Goal: Task Accomplishment & Management: Complete application form

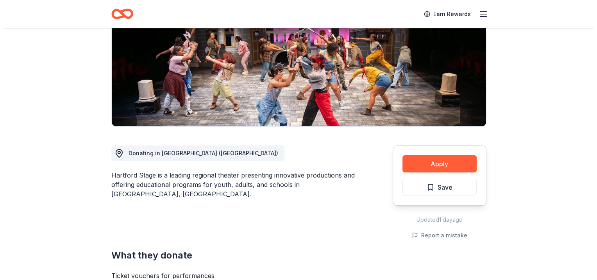
scroll to position [122, 0]
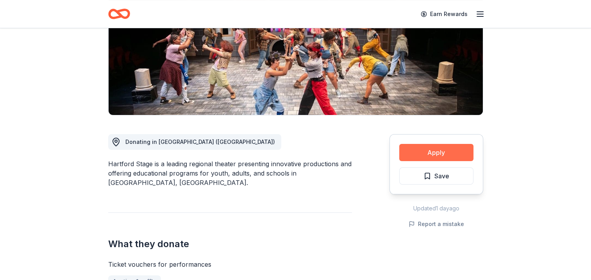
click at [442, 151] on button "Apply" at bounding box center [436, 152] width 74 height 17
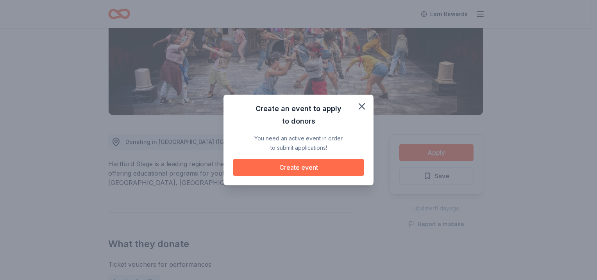
click at [316, 168] on button "Create event" at bounding box center [298, 167] width 131 height 17
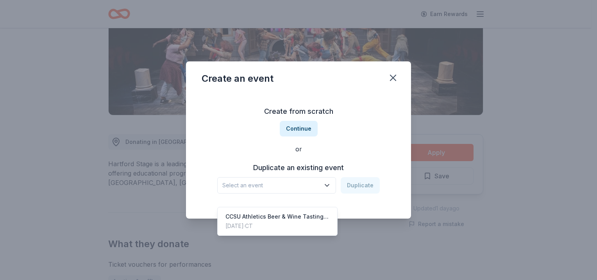
click at [327, 186] on icon "button" at bounding box center [327, 185] width 8 height 8
click at [302, 212] on div "CCSU Athletics Beer & Wine Tasting Fundraiser" at bounding box center [277, 216] width 104 height 9
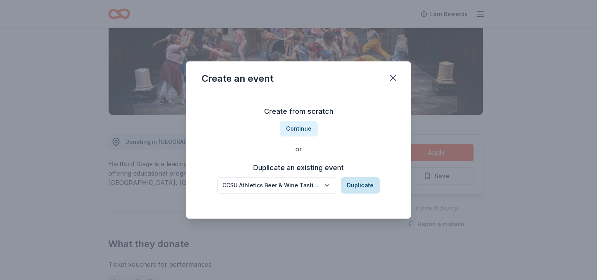
click at [359, 183] on button "Duplicate" at bounding box center [360, 185] width 39 height 16
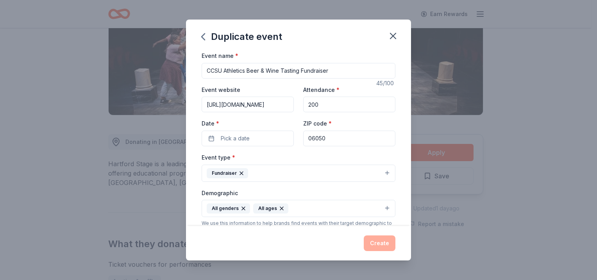
drag, startPoint x: 340, startPoint y: 72, endPoint x: 223, endPoint y: 79, distance: 117.8
click at [223, 79] on div "Event name * CCSU Athletics Beer & Wine Tasting Fundraiser 45 /100 Event websit…" at bounding box center [299, 232] width 194 height 362
type input "CCSU English Department Silent Auction"
drag, startPoint x: 205, startPoint y: 104, endPoint x: 302, endPoint y: 102, distance: 96.9
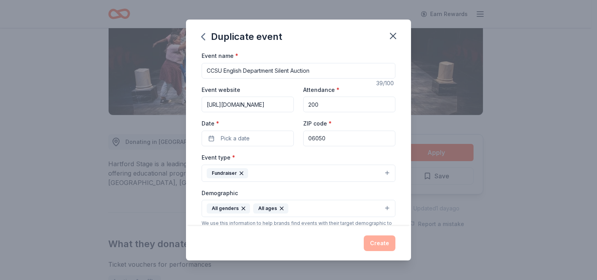
click at [302, 102] on div "Event website https://2025Wine.givesmart.com Attendance * 200 Date * Pick a dat…" at bounding box center [299, 115] width 194 height 61
drag, startPoint x: 331, startPoint y: 104, endPoint x: 302, endPoint y: 105, distance: 28.6
click at [303, 105] on input "200" at bounding box center [349, 104] width 92 height 16
click at [239, 108] on input "Event website" at bounding box center [248, 104] width 92 height 16
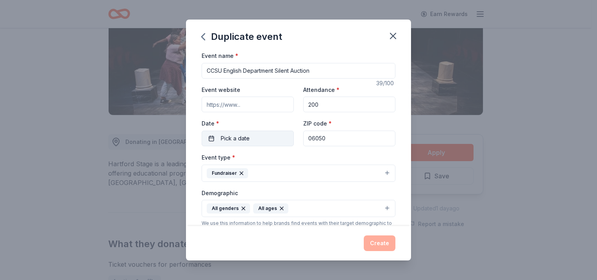
click at [230, 140] on span "Pick a date" at bounding box center [235, 138] width 29 height 9
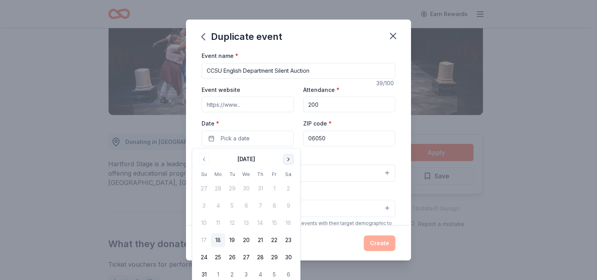
click at [289, 157] on button "Go to next month" at bounding box center [288, 158] width 11 height 11
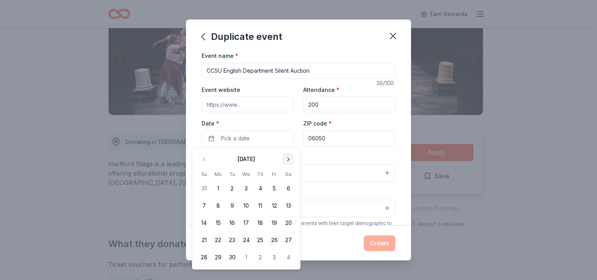
click at [289, 157] on button "Go to next month" at bounding box center [288, 158] width 11 height 11
click at [247, 222] on button "15" at bounding box center [246, 223] width 14 height 14
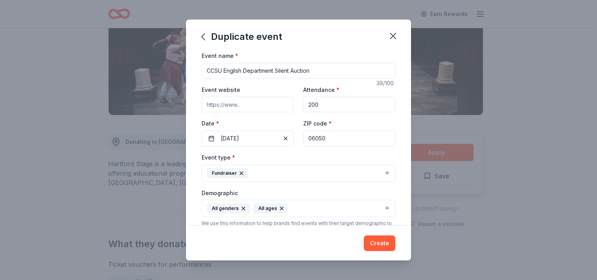
click at [364, 225] on div "We use this information to help brands find events with their target demographi…" at bounding box center [299, 226] width 194 height 12
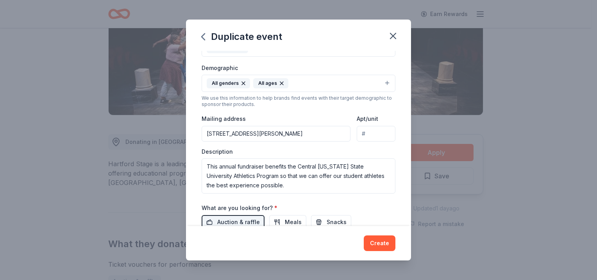
scroll to position [141, 0]
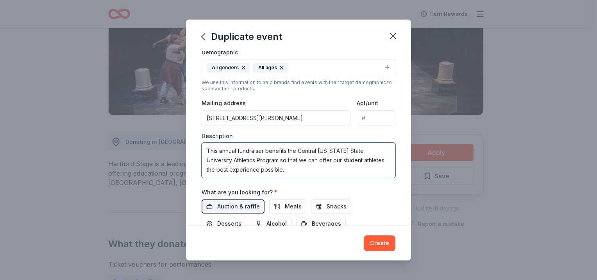
click at [248, 150] on textarea "This annual fundraiser benefits the Central Connecticut State University Athlet…" at bounding box center [299, 160] width 194 height 35
click at [225, 153] on textarea "This annual fundraiser benefits the Central Connecticut State University Athlet…" at bounding box center [299, 160] width 194 height 35
drag, startPoint x: 262, startPoint y: 171, endPoint x: 195, endPoint y: 145, distance: 72.0
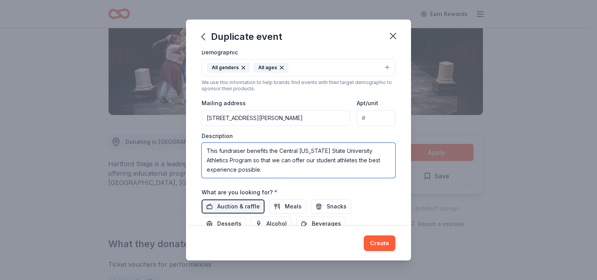
click at [195, 145] on div "Event name * CCSU English Department Silent Auction 39 /100 Event website Atten…" at bounding box center [298, 138] width 225 height 175
type textarea "This fundraiser benefits the Central Connecticut State University Athletics Pro…"
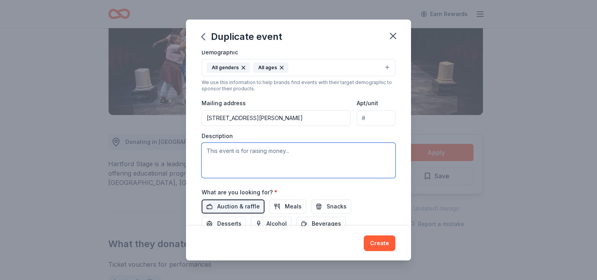
paste textarea "The CCSU English Department is hosting a Silent Auction to raise funds for book…"
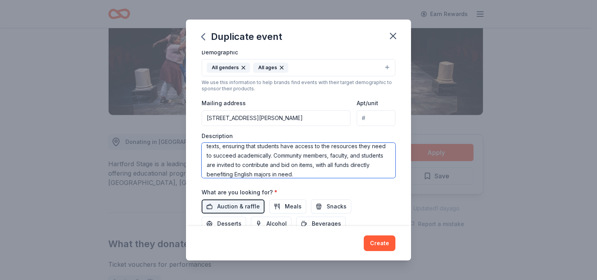
scroll to position [37, 0]
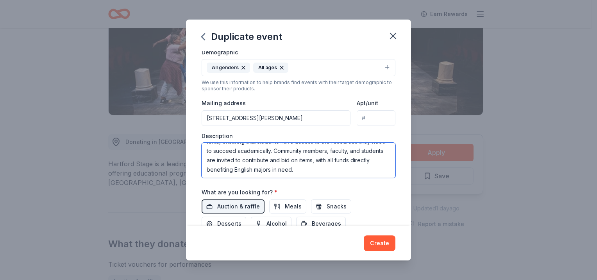
type textarea "The CCSU English Department is hosting a Silent Auction to raise funds for book…"
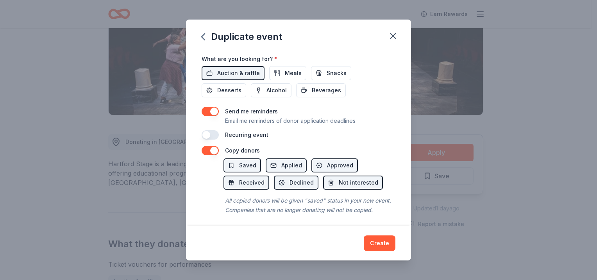
scroll to position [286, 0]
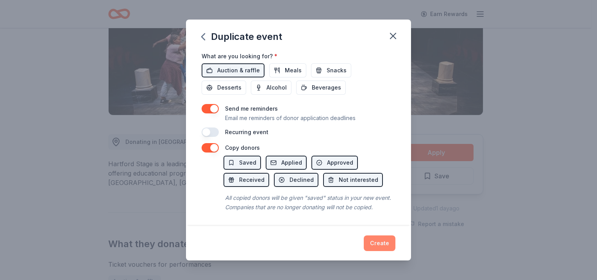
click at [382, 243] on button "Create" at bounding box center [380, 243] width 32 height 16
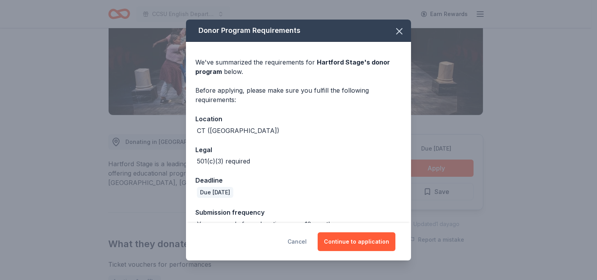
click at [302, 241] on button "Cancel" at bounding box center [296, 241] width 19 height 19
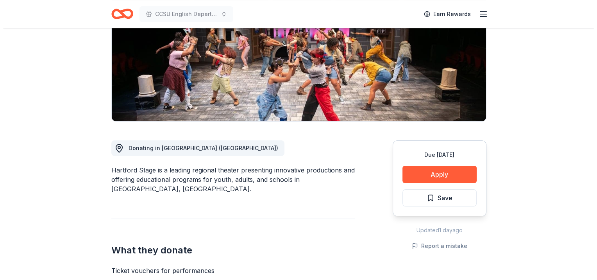
scroll to position [137, 0]
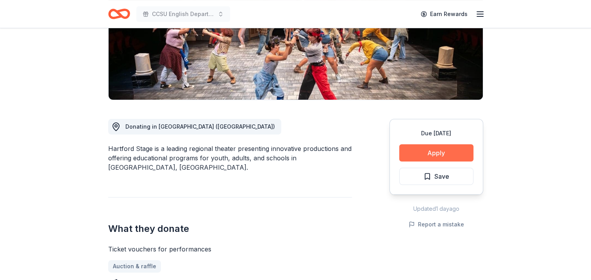
click at [446, 155] on button "Apply" at bounding box center [436, 152] width 74 height 17
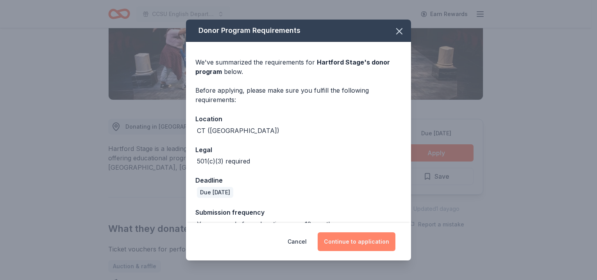
click at [358, 241] on button "Continue to application" at bounding box center [357, 241] width 78 height 19
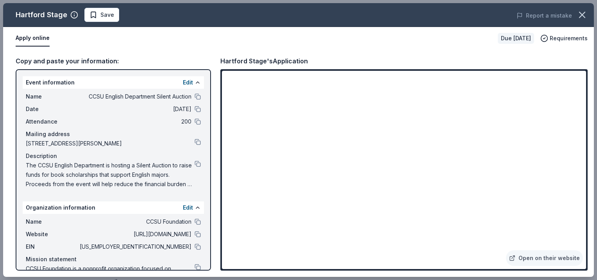
click at [71, 169] on span "The CCSU English Department is hosting a Silent Auction to raise funds for book…" at bounding box center [110, 175] width 169 height 28
click at [195, 161] on button at bounding box center [198, 164] width 6 height 6
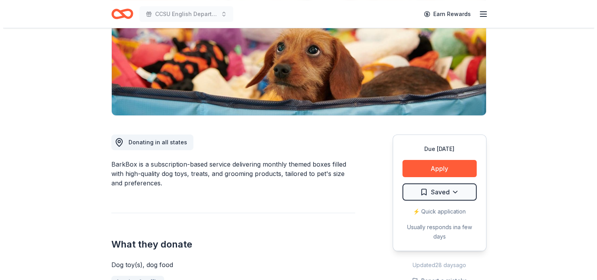
scroll to position [125, 0]
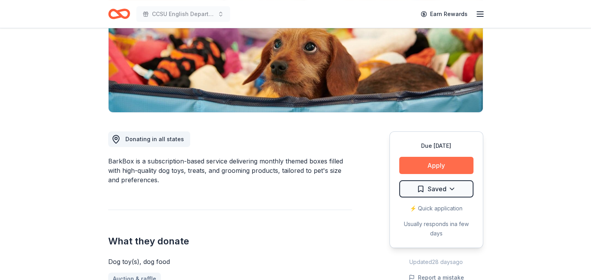
click at [431, 161] on button "Apply" at bounding box center [436, 165] width 74 height 17
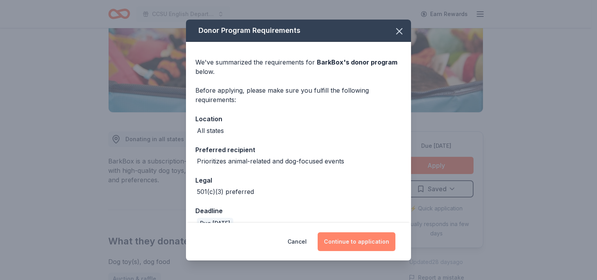
click at [353, 241] on button "Continue to application" at bounding box center [357, 241] width 78 height 19
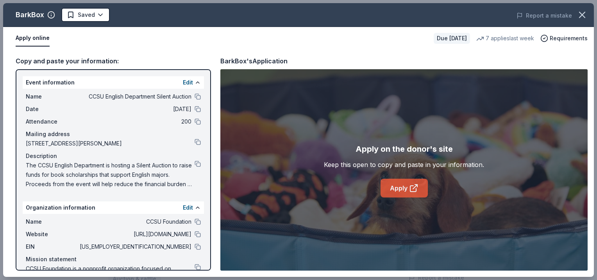
click at [402, 185] on link "Apply" at bounding box center [403, 187] width 47 height 19
click at [405, 187] on link "Apply" at bounding box center [403, 187] width 47 height 19
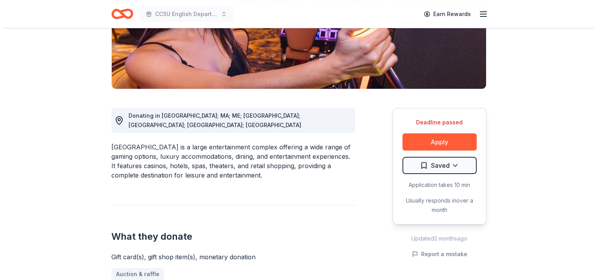
scroll to position [172, 0]
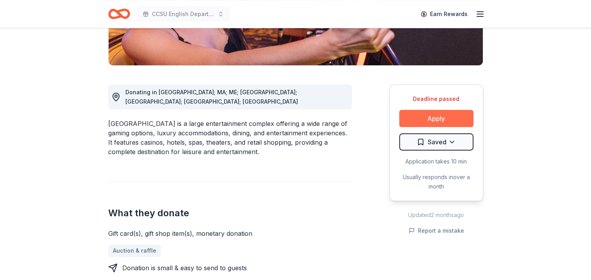
click at [425, 117] on button "Apply" at bounding box center [436, 118] width 74 height 17
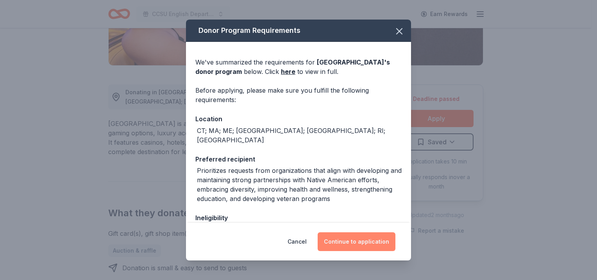
click at [351, 240] on button "Continue to application" at bounding box center [357, 241] width 78 height 19
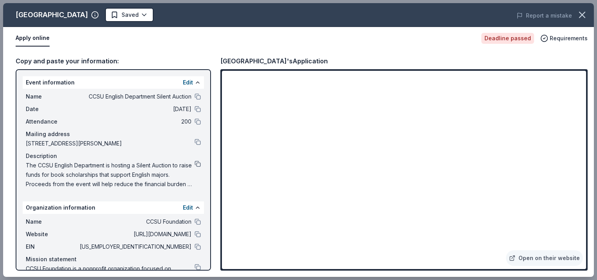
click at [195, 162] on button at bounding box center [198, 164] width 6 height 6
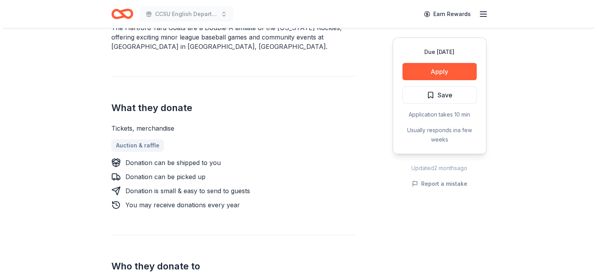
scroll to position [260, 0]
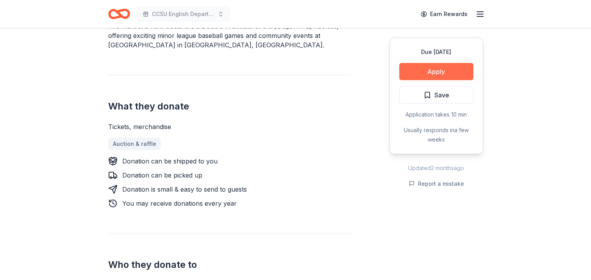
click at [428, 73] on button "Apply" at bounding box center [436, 71] width 74 height 17
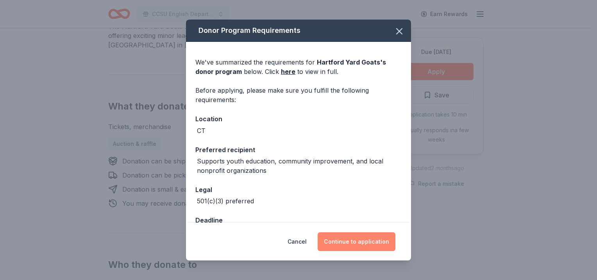
click at [356, 245] on button "Continue to application" at bounding box center [357, 241] width 78 height 19
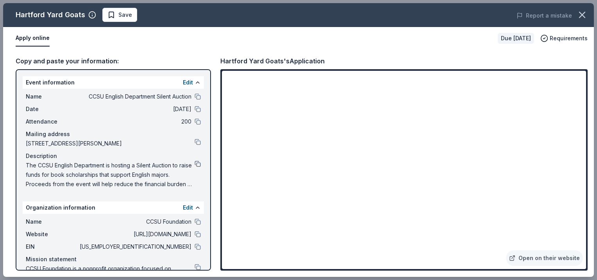
click at [195, 162] on button at bounding box center [198, 164] width 6 height 6
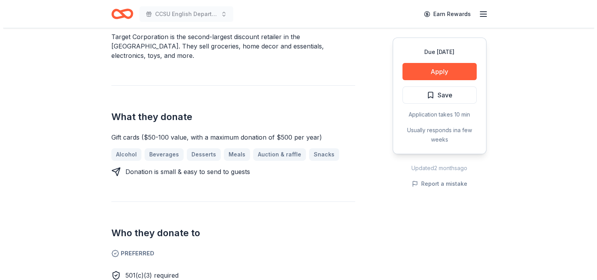
scroll to position [251, 0]
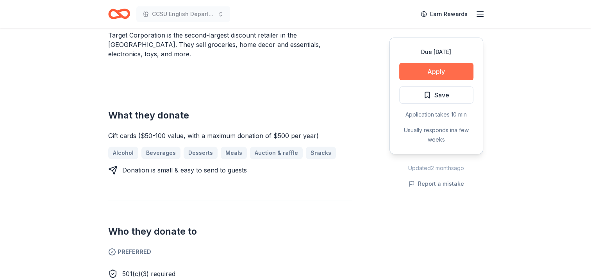
click at [427, 68] on button "Apply" at bounding box center [436, 71] width 74 height 17
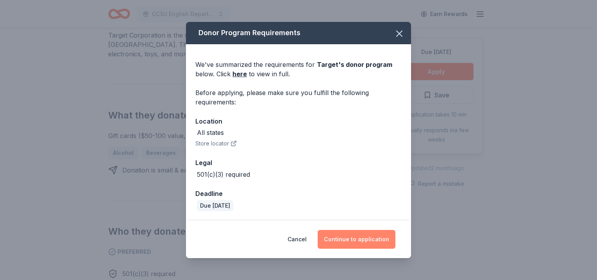
click at [351, 239] on button "Continue to application" at bounding box center [357, 239] width 78 height 19
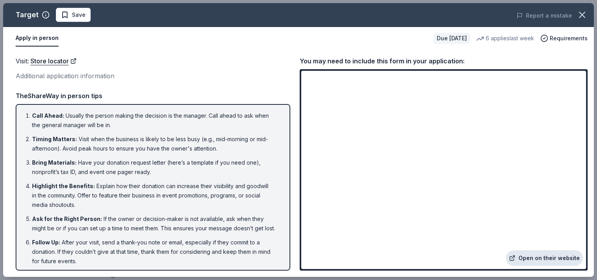
click at [536, 259] on link "Open on their website" at bounding box center [544, 258] width 77 height 16
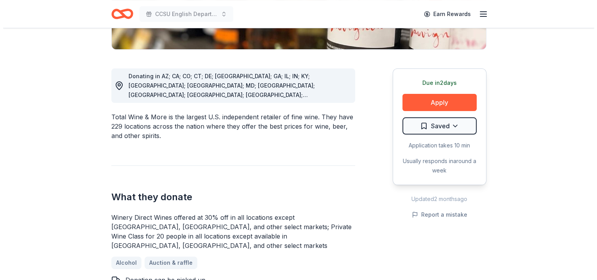
scroll to position [191, 0]
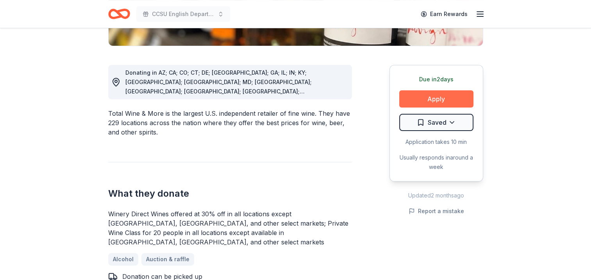
click at [429, 98] on button "Apply" at bounding box center [436, 98] width 74 height 17
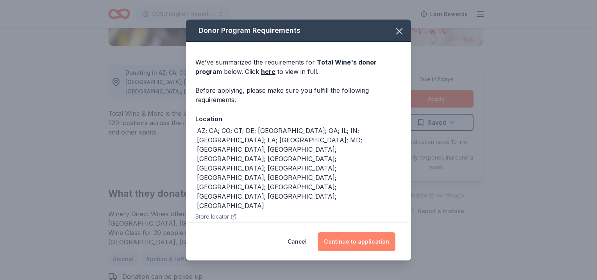
click at [364, 243] on button "Continue to application" at bounding box center [357, 241] width 78 height 19
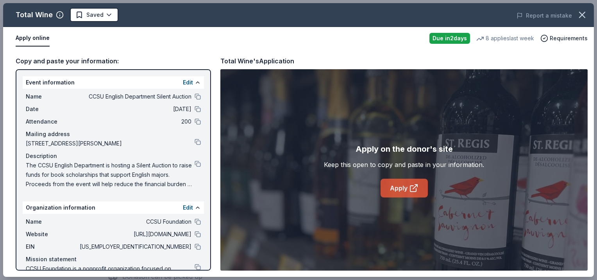
click at [400, 187] on link "Apply" at bounding box center [403, 187] width 47 height 19
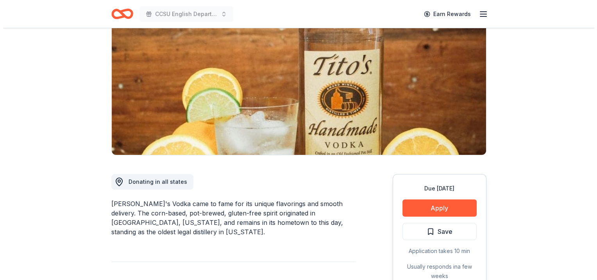
scroll to position [81, 0]
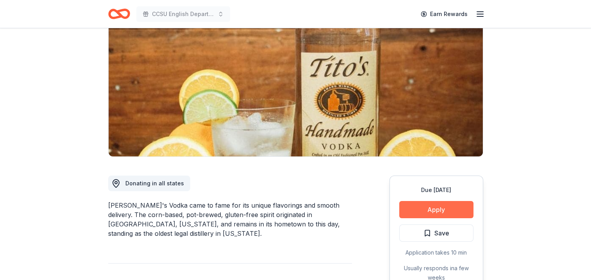
click at [445, 208] on button "Apply" at bounding box center [436, 209] width 74 height 17
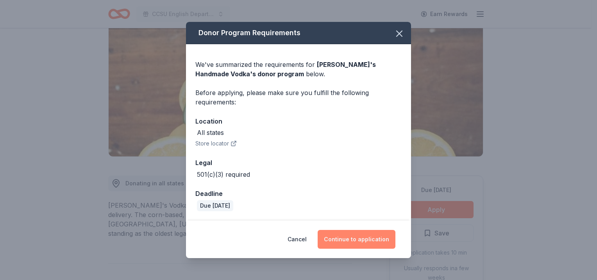
click at [355, 239] on button "Continue to application" at bounding box center [357, 239] width 78 height 19
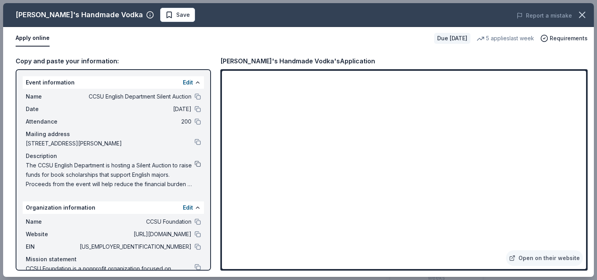
click at [195, 165] on button at bounding box center [198, 164] width 6 height 6
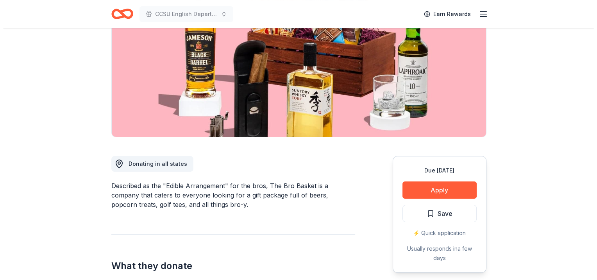
scroll to position [116, 0]
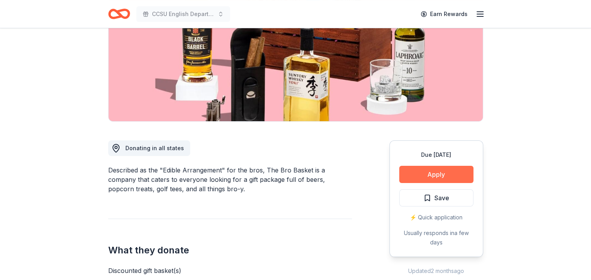
click at [436, 172] on button "Apply" at bounding box center [436, 174] width 74 height 17
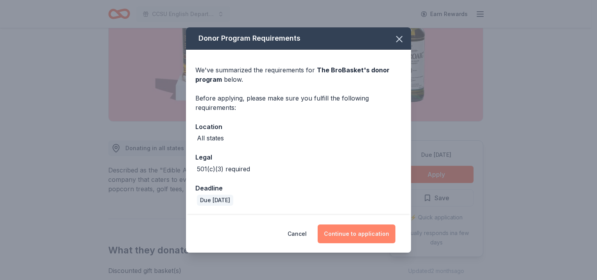
click at [364, 235] on button "Continue to application" at bounding box center [357, 233] width 78 height 19
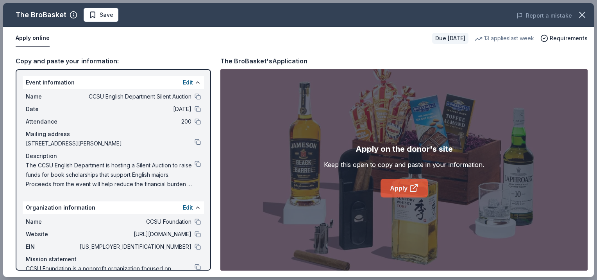
click at [399, 181] on link "Apply" at bounding box center [403, 187] width 47 height 19
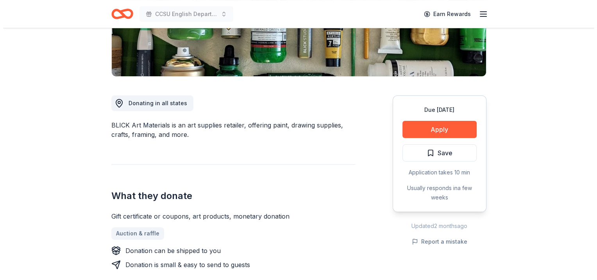
scroll to position [166, 0]
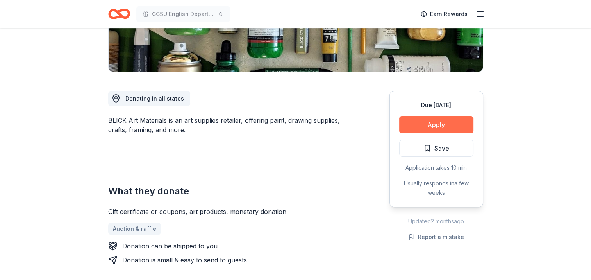
click at [430, 123] on button "Apply" at bounding box center [436, 124] width 74 height 17
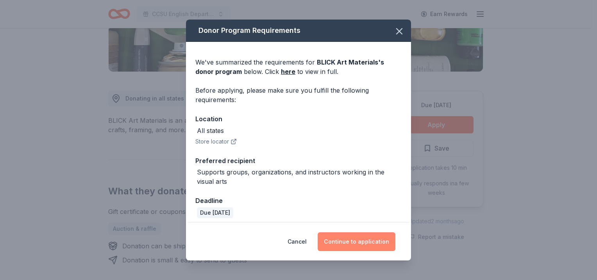
click at [344, 240] on button "Continue to application" at bounding box center [357, 241] width 78 height 19
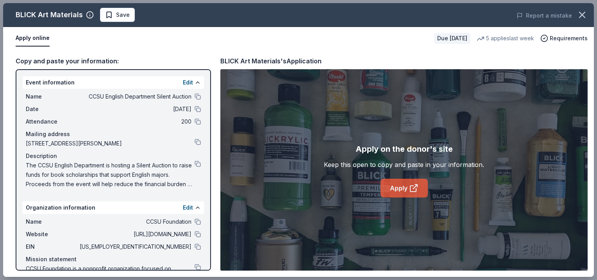
click at [386, 191] on link "Apply" at bounding box center [403, 187] width 47 height 19
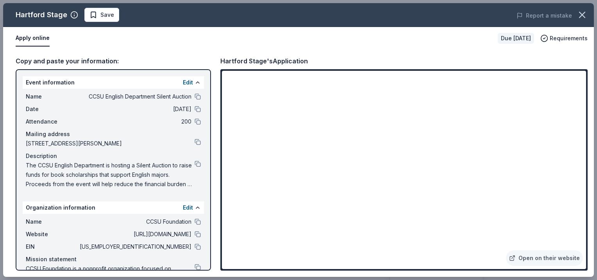
scroll to position [137, 0]
click at [195, 161] on button at bounding box center [198, 164] width 6 height 6
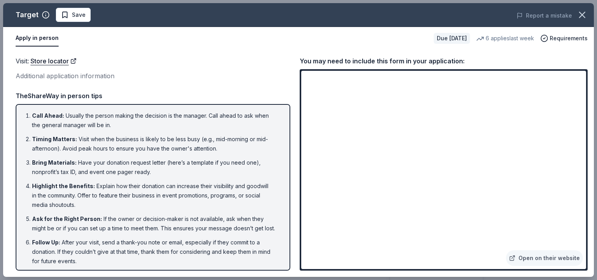
scroll to position [251, 0]
